Goal: Check status

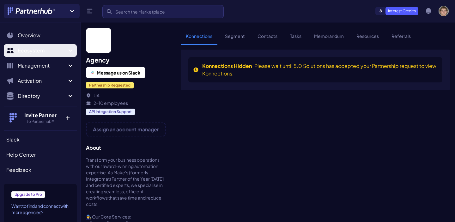
click at [40, 53] on span "Ecosystem" at bounding box center [42, 51] width 49 height 8
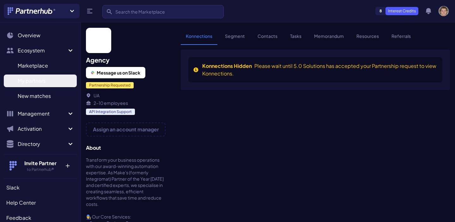
click at [37, 77] on span "My partners" at bounding box center [32, 81] width 28 height 8
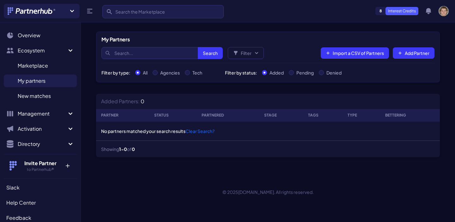
click at [296, 70] on div "Pending" at bounding box center [301, 73] width 25 height 6
click at [295, 72] on div "Pending" at bounding box center [301, 73] width 25 height 6
click at [294, 73] on input "Pending" at bounding box center [291, 72] width 5 height 5
radio input "true"
